Goal: Task Accomplishment & Management: Use online tool/utility

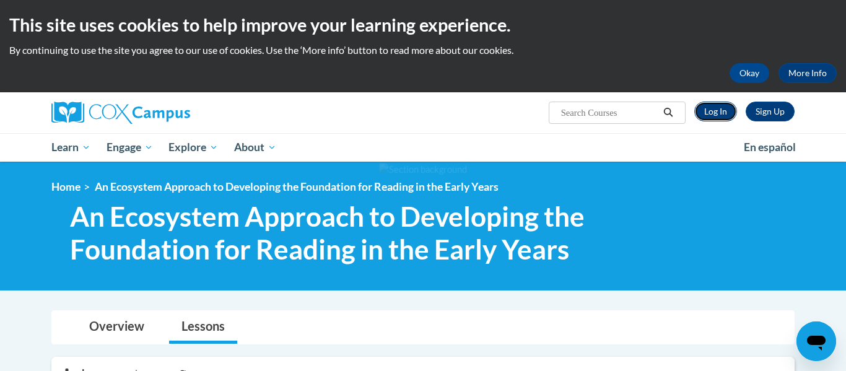
click at [708, 115] on link "Log In" at bounding box center [715, 112] width 43 height 20
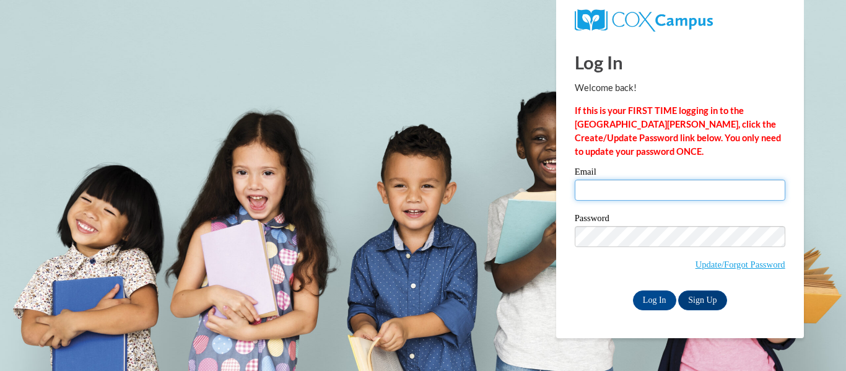
click at [617, 196] on input "Email" at bounding box center [680, 190] width 211 height 21
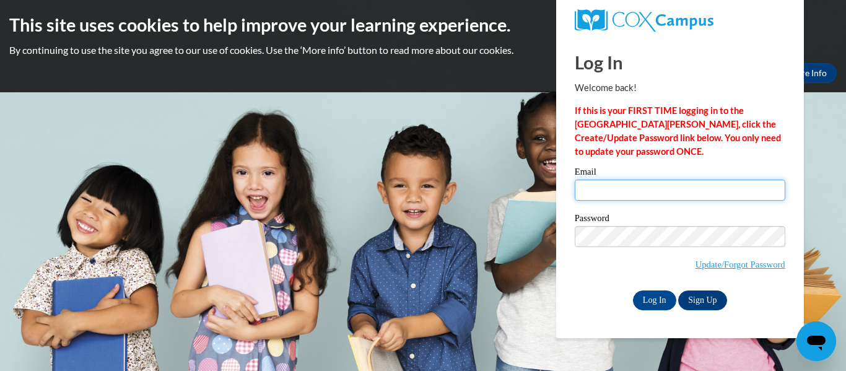
type input "alexis.jenkins@scott.k12.ms.us"
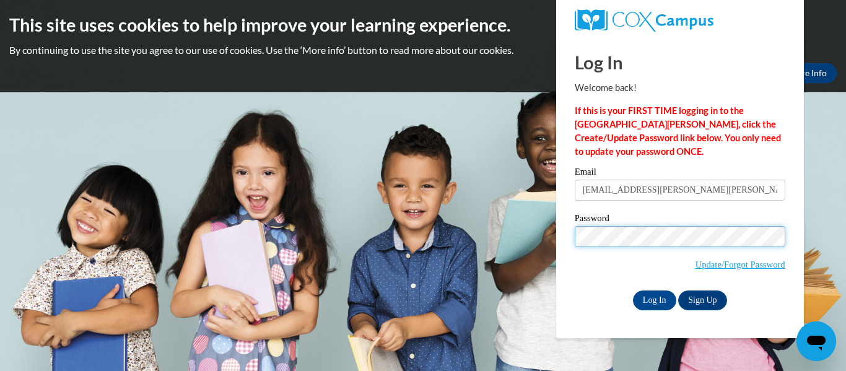
click at [633, 290] on input "Log In" at bounding box center [654, 300] width 43 height 20
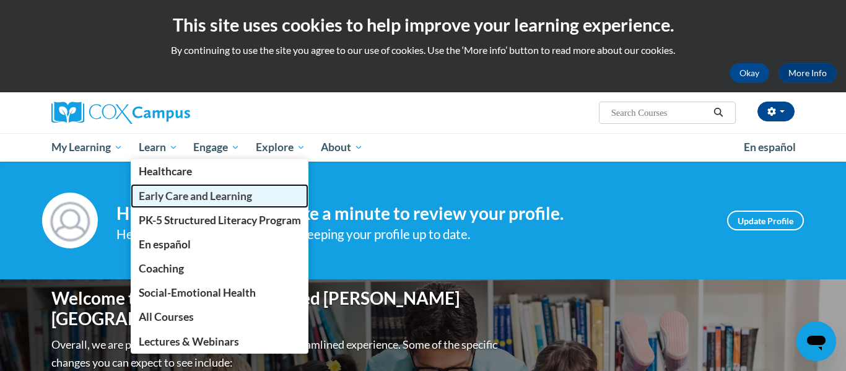
click at [176, 202] on span "Early Care and Learning" at bounding box center [195, 196] width 113 height 13
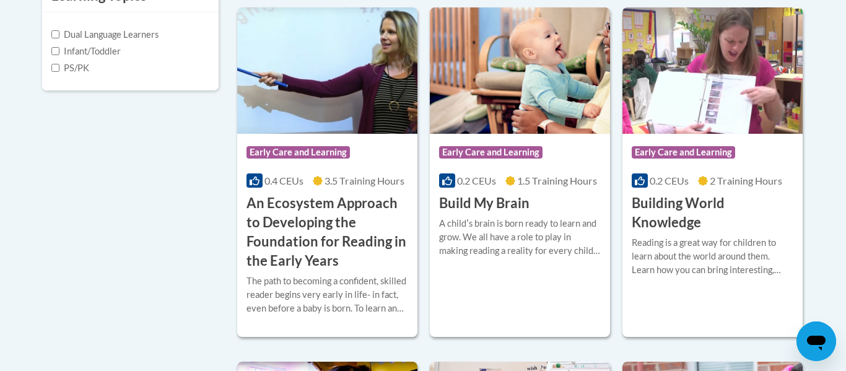
scroll to position [483, 0]
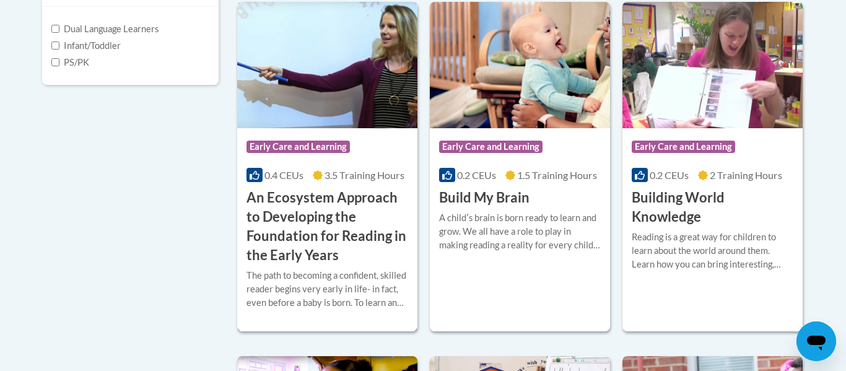
click at [301, 237] on h3 "An Ecosystem Approach to Developing the Foundation for Reading in the Early Yea…" at bounding box center [327, 226] width 162 height 76
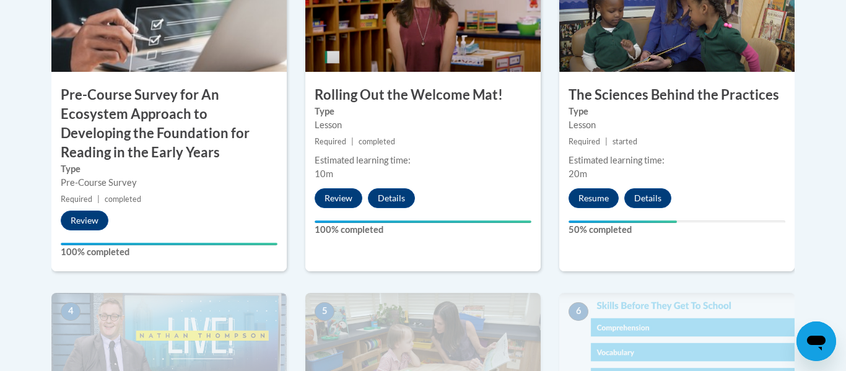
scroll to position [497, 0]
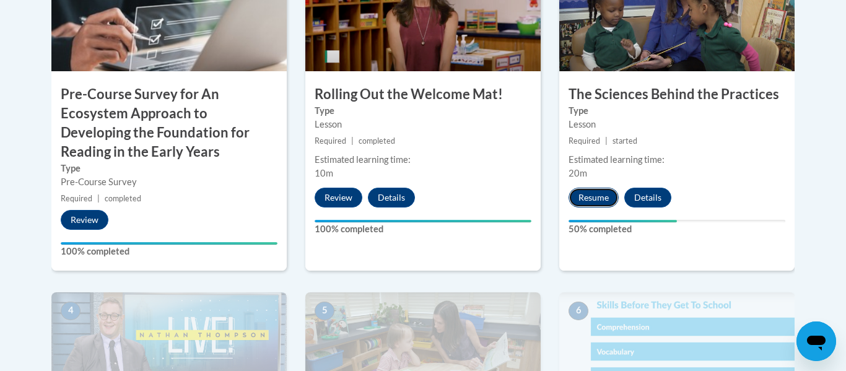
click at [583, 196] on button "Resume" at bounding box center [594, 198] width 50 height 20
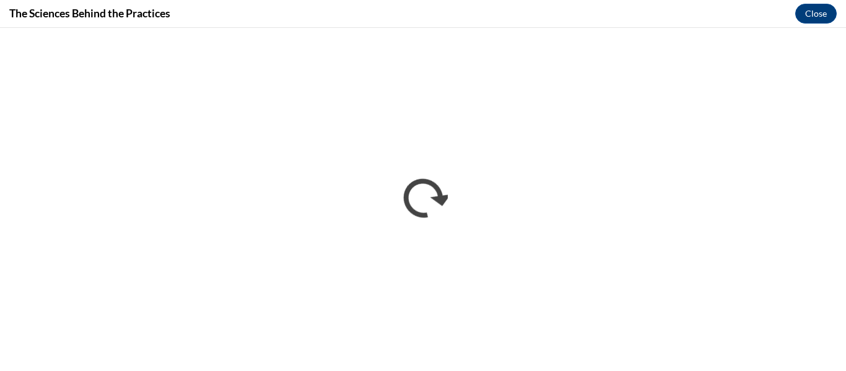
scroll to position [0, 0]
